Goal: Information Seeking & Learning: Learn about a topic

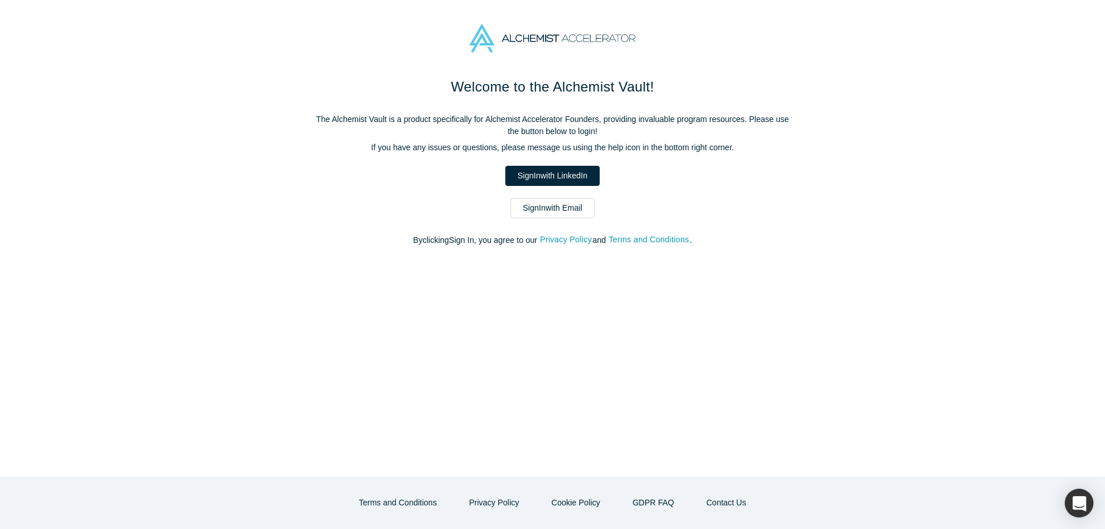
click at [572, 211] on link "Sign In with Email" at bounding box center [553, 208] width 84 height 20
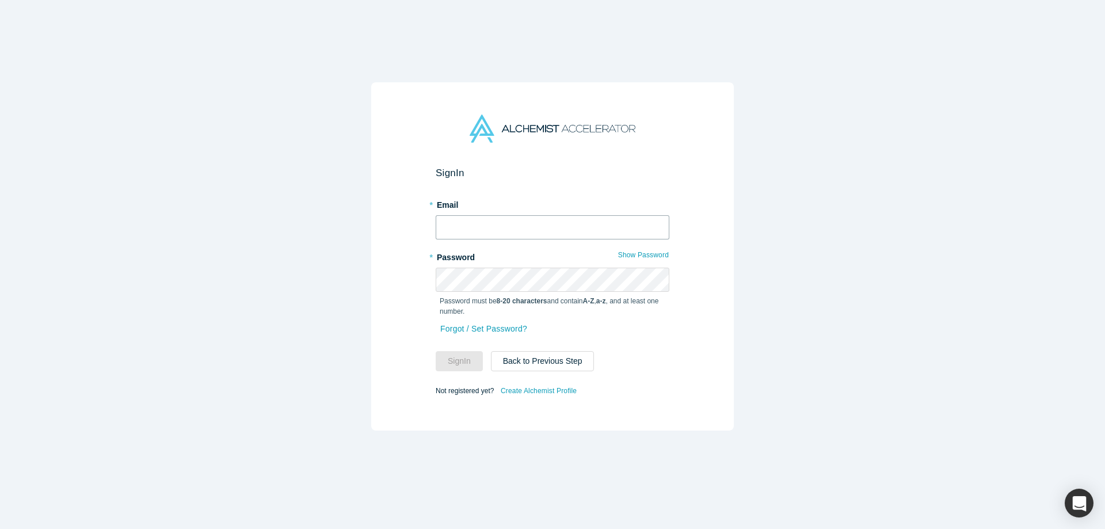
click at [545, 234] on input "text" at bounding box center [553, 227] width 234 height 24
type input "[EMAIL_ADDRESS][DOMAIN_NAME]"
click at [471, 365] on button "Sign In" at bounding box center [459, 361] width 47 height 20
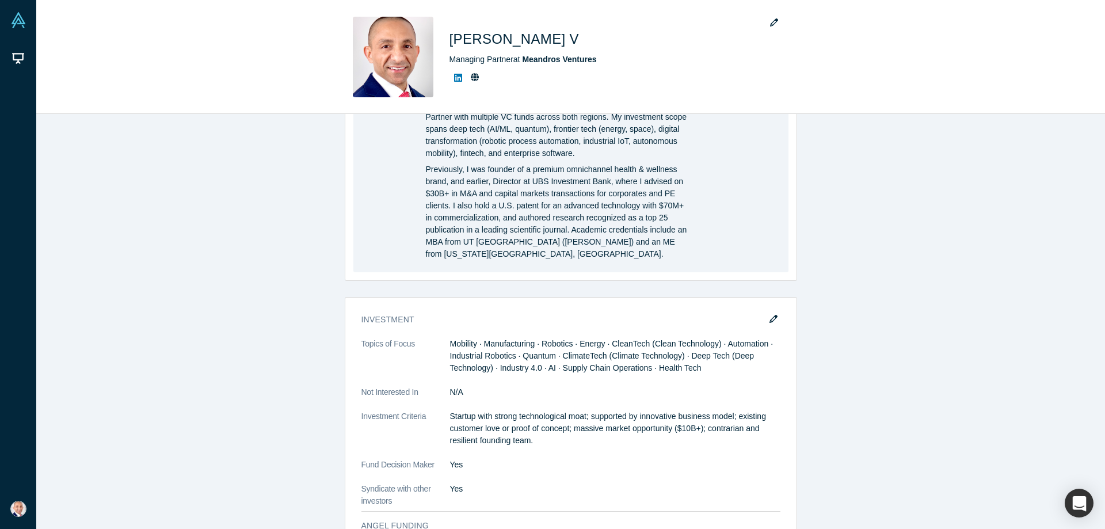
scroll to position [1196, 0]
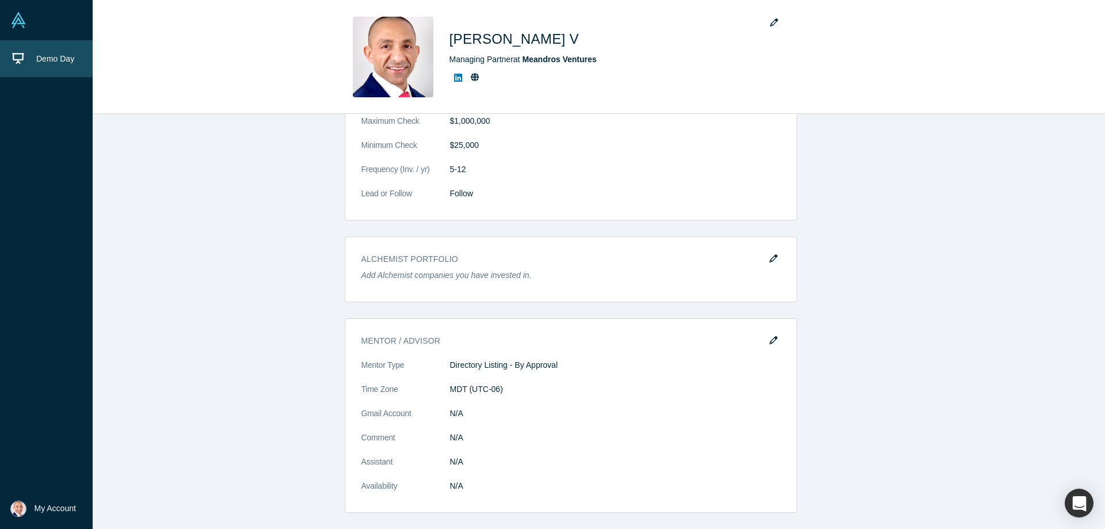
drag, startPoint x: 25, startPoint y: 55, endPoint x: 35, endPoint y: 58, distance: 10.2
click at [25, 55] on link "Demo Day" at bounding box center [46, 58] width 93 height 37
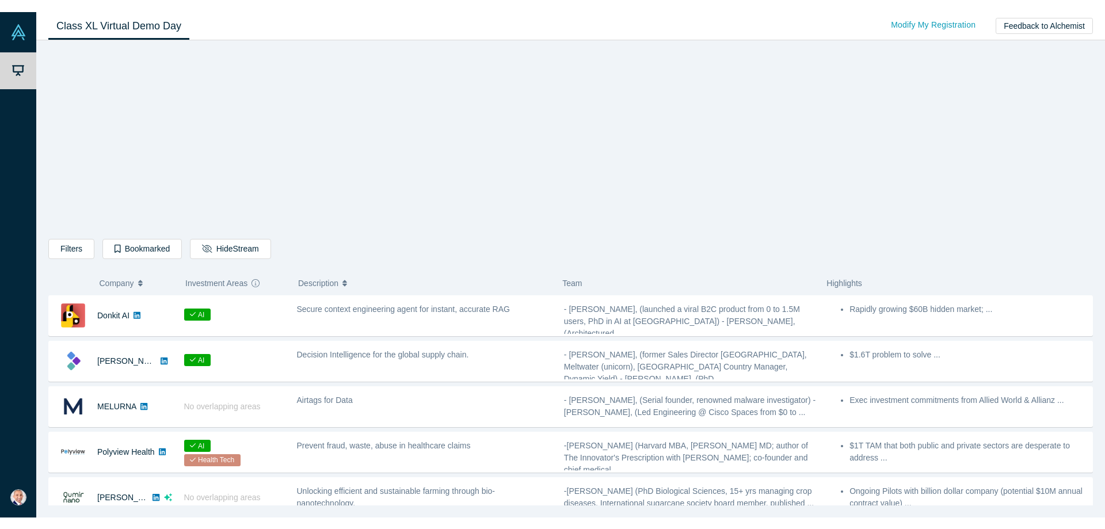
scroll to position [370, 0]
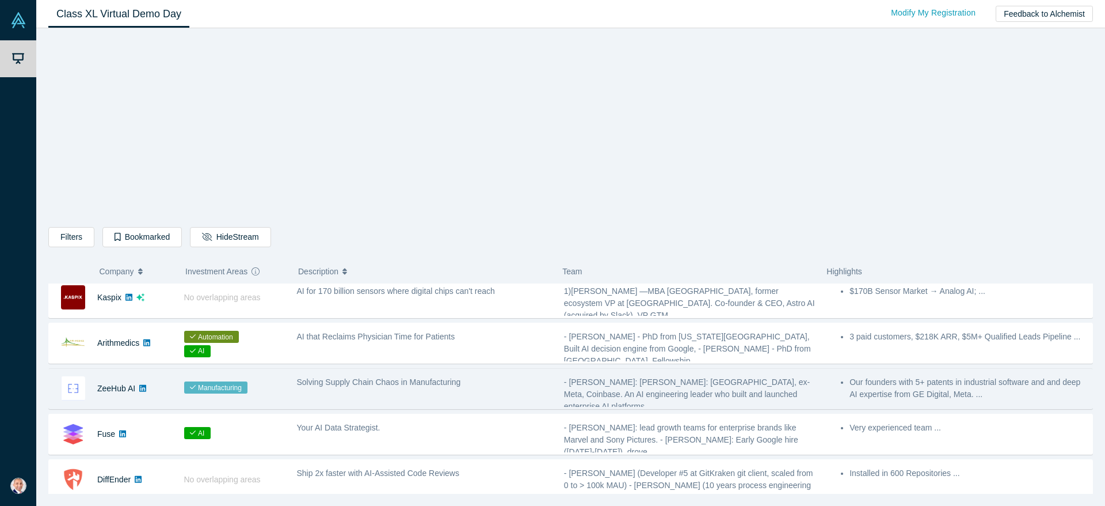
click at [153, 390] on div "ZeeHub AI" at bounding box center [110, 388] width 123 height 40
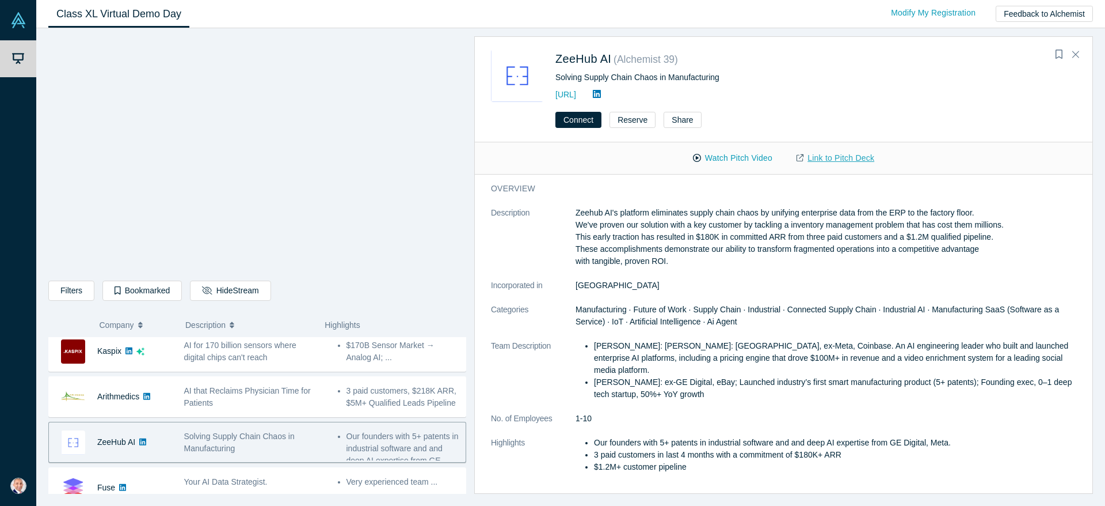
click at [858, 158] on link "Link to Pitch Deck" at bounding box center [836, 158] width 102 height 20
